Goal: Information Seeking & Learning: Learn about a topic

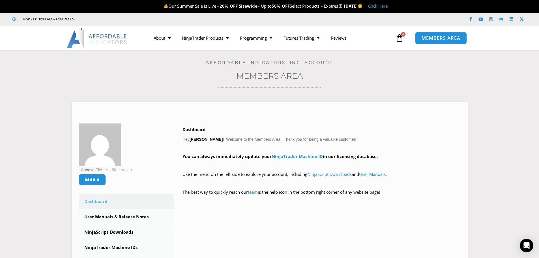
click at [433, 37] on span "MEMBERS AREA" at bounding box center [440, 38] width 39 height 5
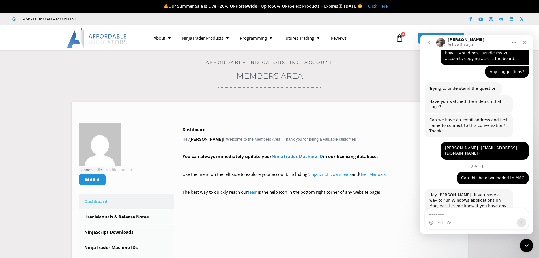
scroll to position [428, 0]
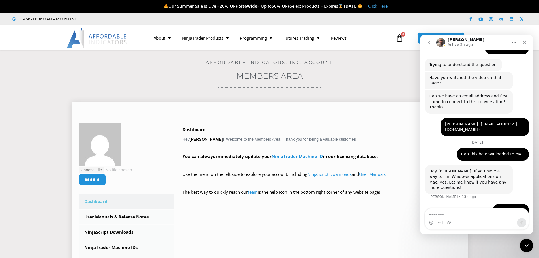
click at [245, 242] on div "****** Dashboard Subscriptions User Manuals & Release Notes NinjaScript Downloa…" at bounding box center [270, 226] width 382 height 207
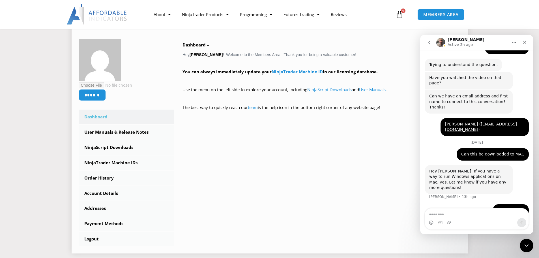
scroll to position [85, 0]
click at [375, 89] on link "User Manuals" at bounding box center [372, 89] width 27 height 6
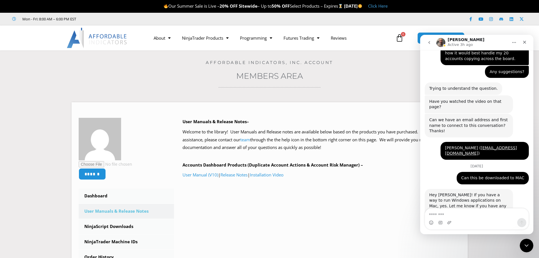
scroll to position [428, 0]
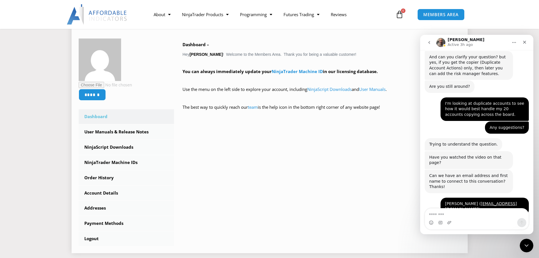
scroll to position [428, 0]
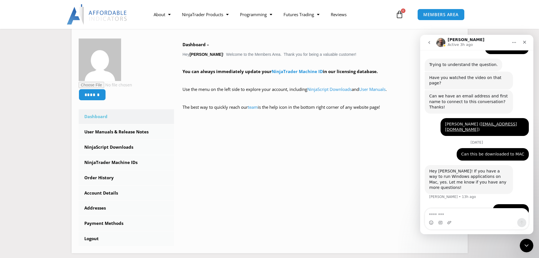
click at [438, 214] on textarea "Message…" at bounding box center [477, 213] width 104 height 10
type textarea "*"
type textarea "**********"
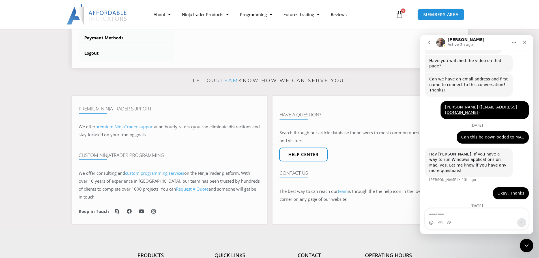
scroll to position [283, 0]
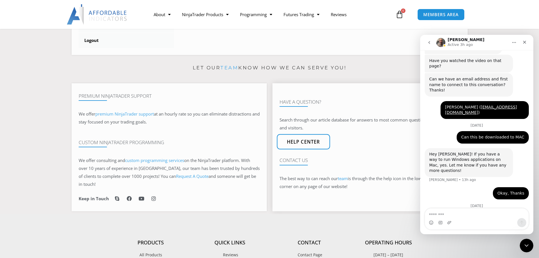
click at [309, 143] on span "Help center" at bounding box center [302, 141] width 33 height 5
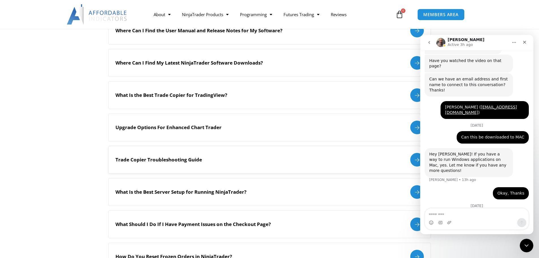
scroll to position [283, 0]
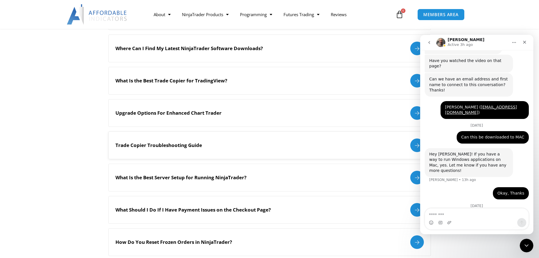
click at [170, 145] on h2 "Trade Copier Troubleshooting Guide" at bounding box center [158, 145] width 87 height 6
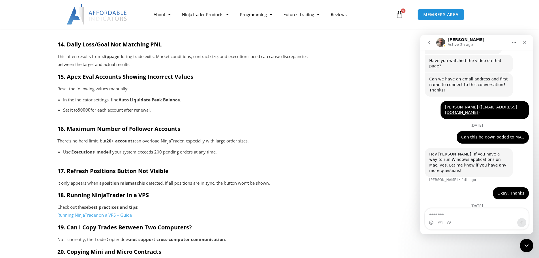
scroll to position [877, 0]
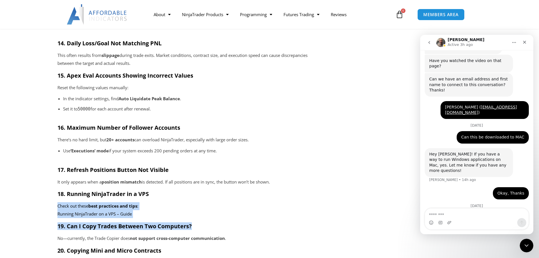
drag, startPoint x: 297, startPoint y: 223, endPoint x: 300, endPoint y: 192, distance: 30.4
click at [300, 194] on h3 "18. Running NinjaTrader in a VPS" at bounding box center [186, 193] width 259 height 7
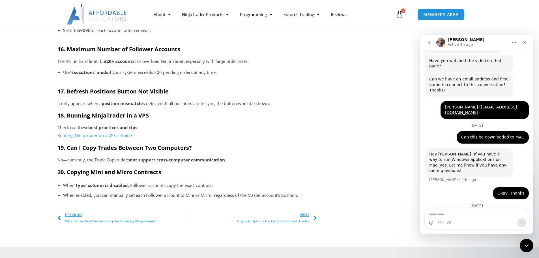
scroll to position [962, 0]
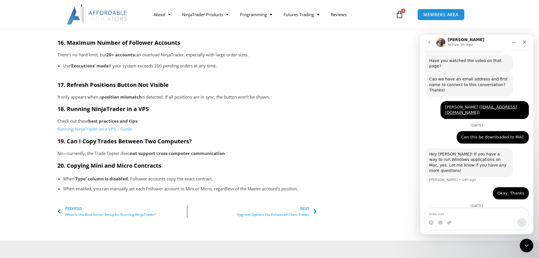
click at [276, 215] on span "Upgrade Options For Enhanced Chart Trader" at bounding box center [273, 214] width 72 height 6
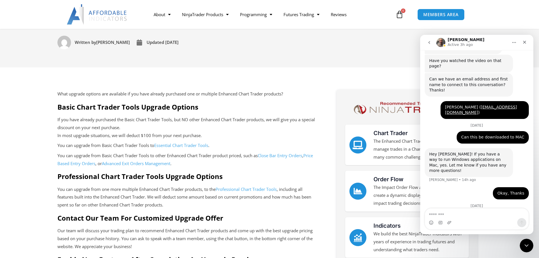
scroll to position [113, 0]
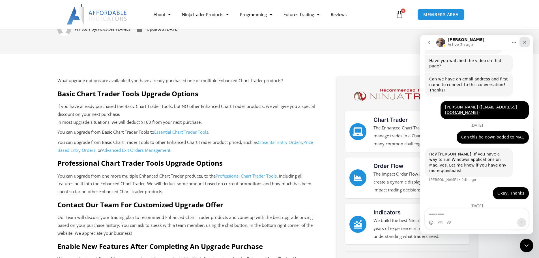
click at [523, 42] on icon "Close" at bounding box center [524, 42] width 5 height 5
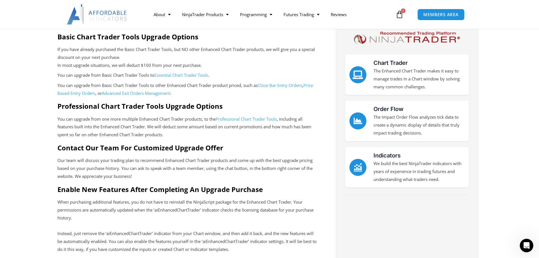
scroll to position [170, 0]
click at [257, 119] on link "Professional Chart Trader Tools" at bounding box center [245, 119] width 61 height 6
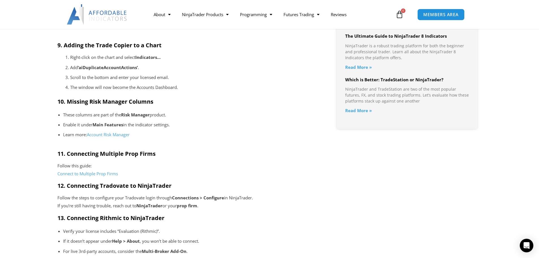
scroll to position [650, 0]
click at [106, 134] on link "Account Risk Manager" at bounding box center [108, 135] width 43 height 6
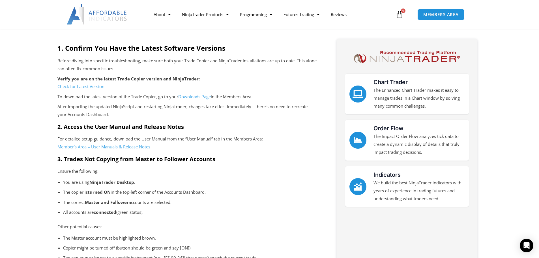
scroll to position [141, 0]
